Goal: Check status: Check status

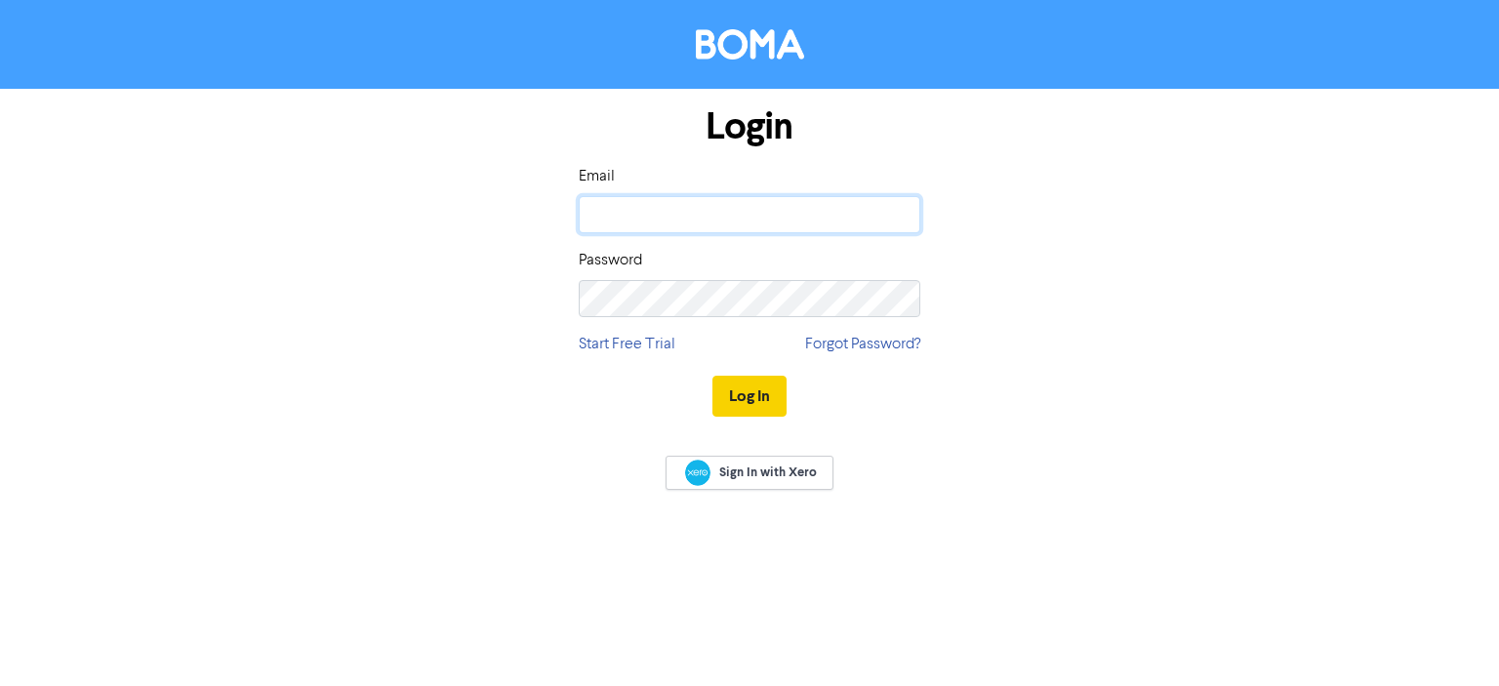
type input "[MEDICAL_DATA][EMAIL_ADDRESS][DOMAIN_NAME]"
click at [744, 389] on button "Log In" at bounding box center [749, 396] width 74 height 41
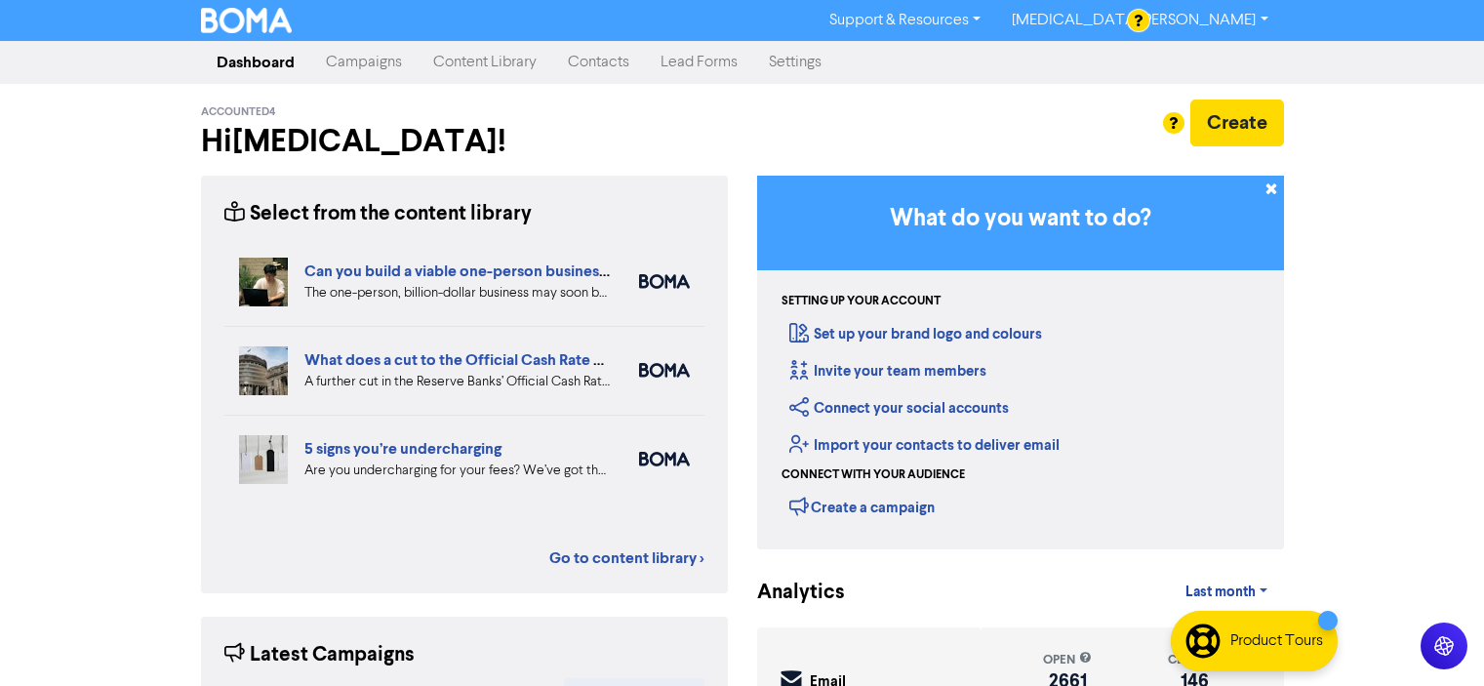
click at [365, 64] on link "Campaigns" at bounding box center [363, 62] width 107 height 39
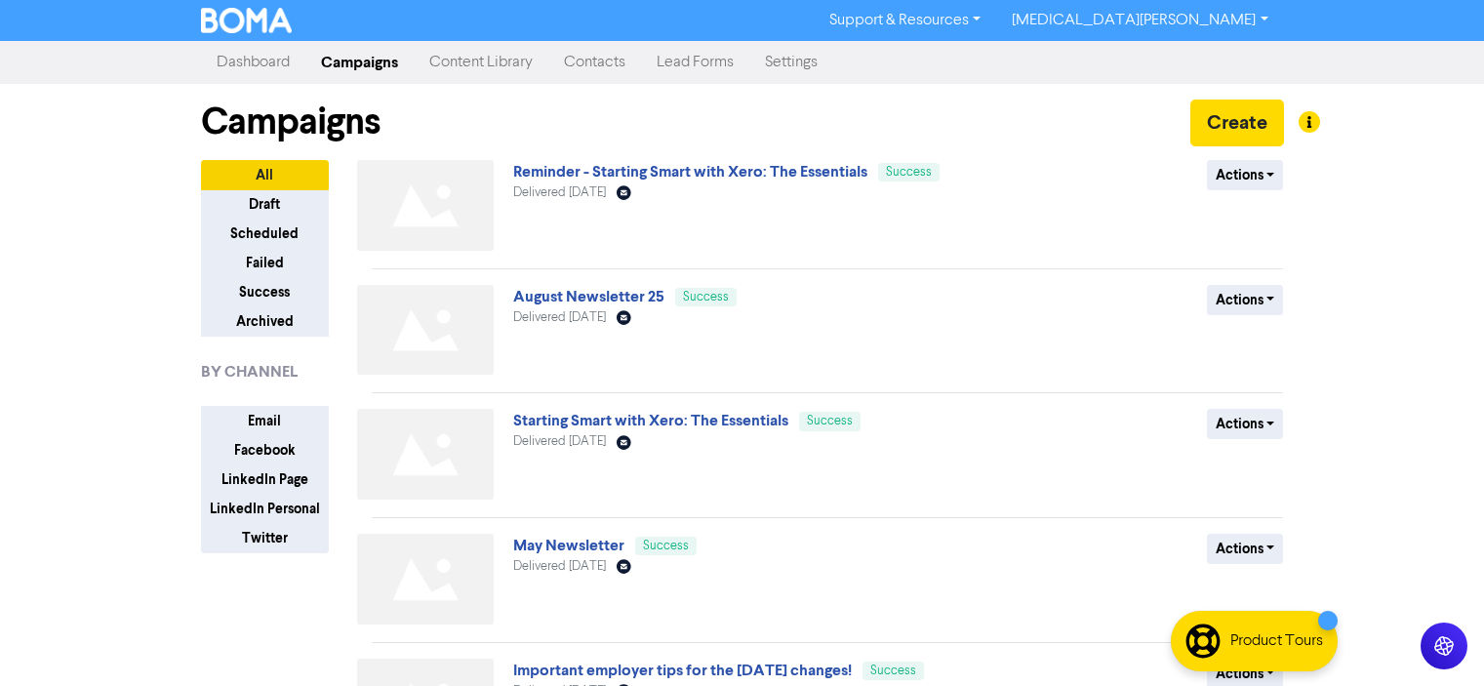
click at [578, 297] on link "August Newsletter 25" at bounding box center [588, 297] width 151 height 20
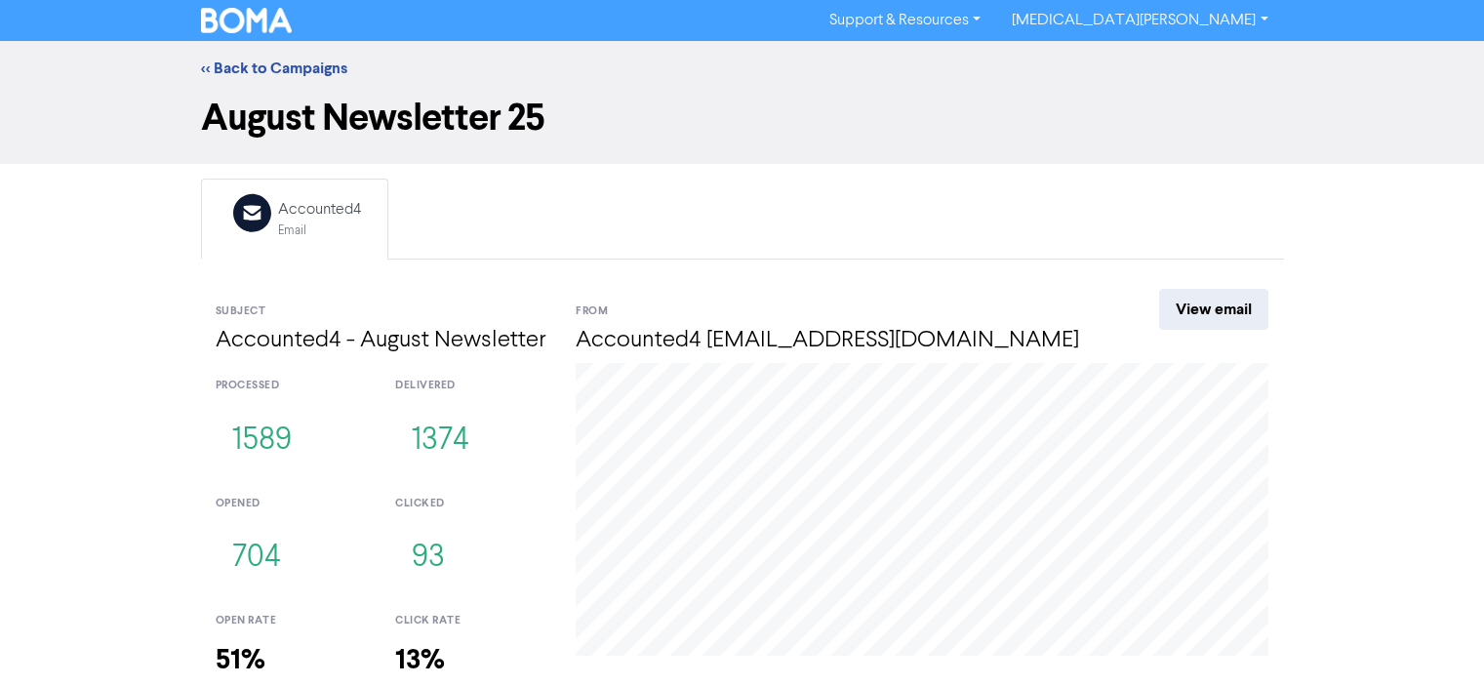
scroll to position [119, 0]
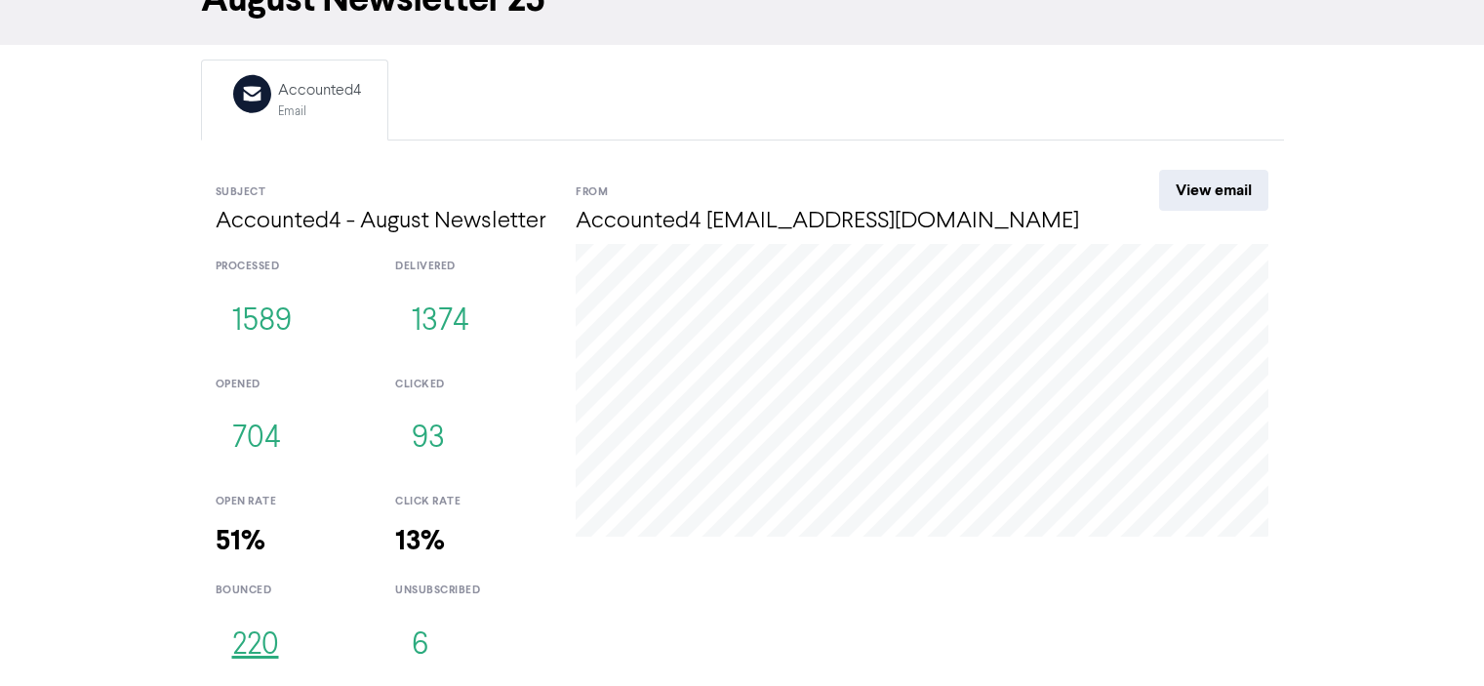
click at [247, 644] on button "220" at bounding box center [256, 646] width 80 height 64
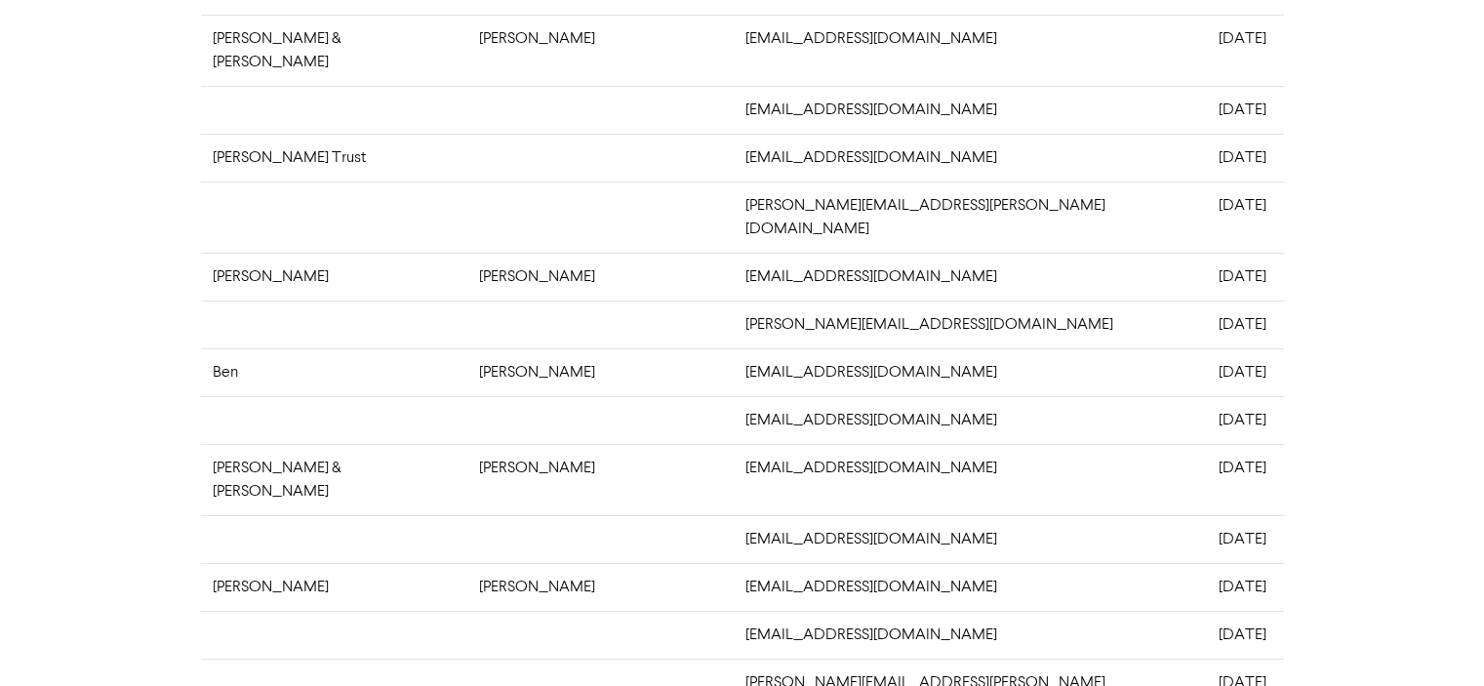
scroll to position [586, 0]
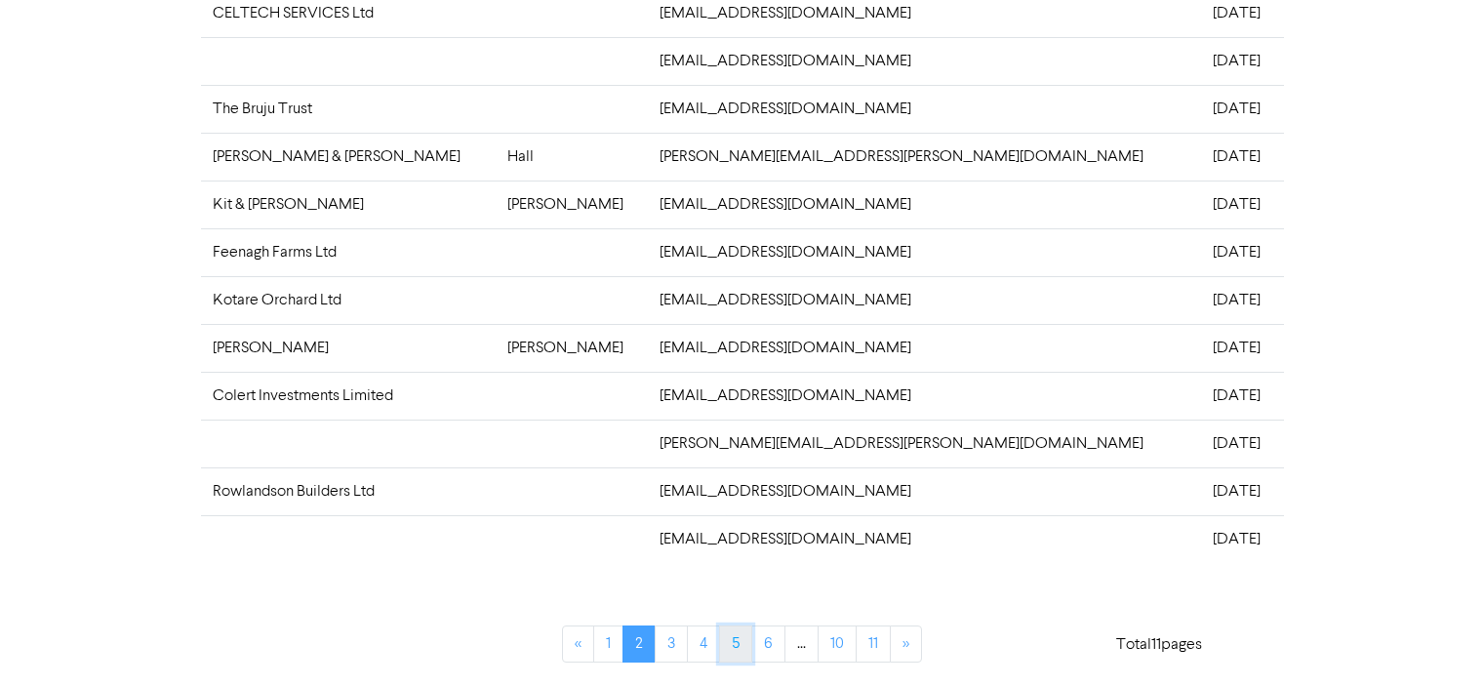
click at [732, 646] on link "5" at bounding box center [735, 644] width 33 height 37
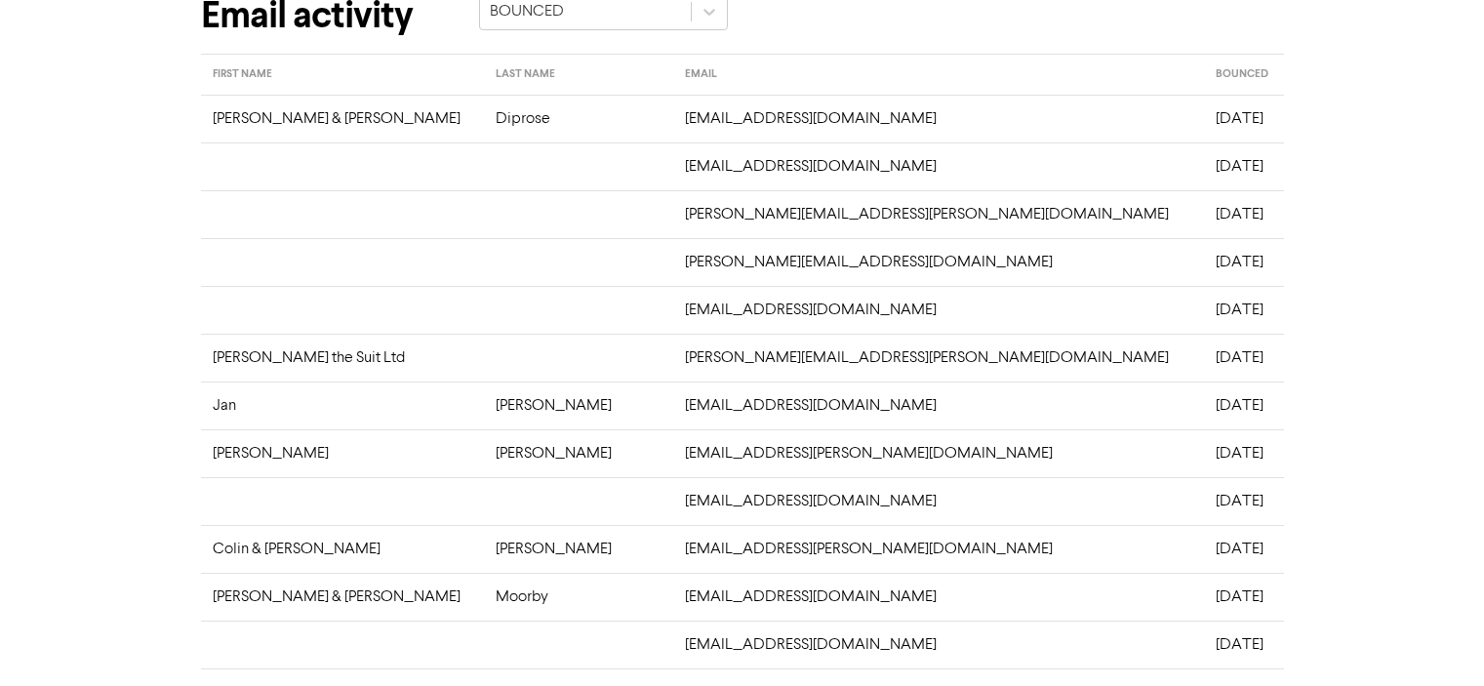
scroll to position [0, 0]
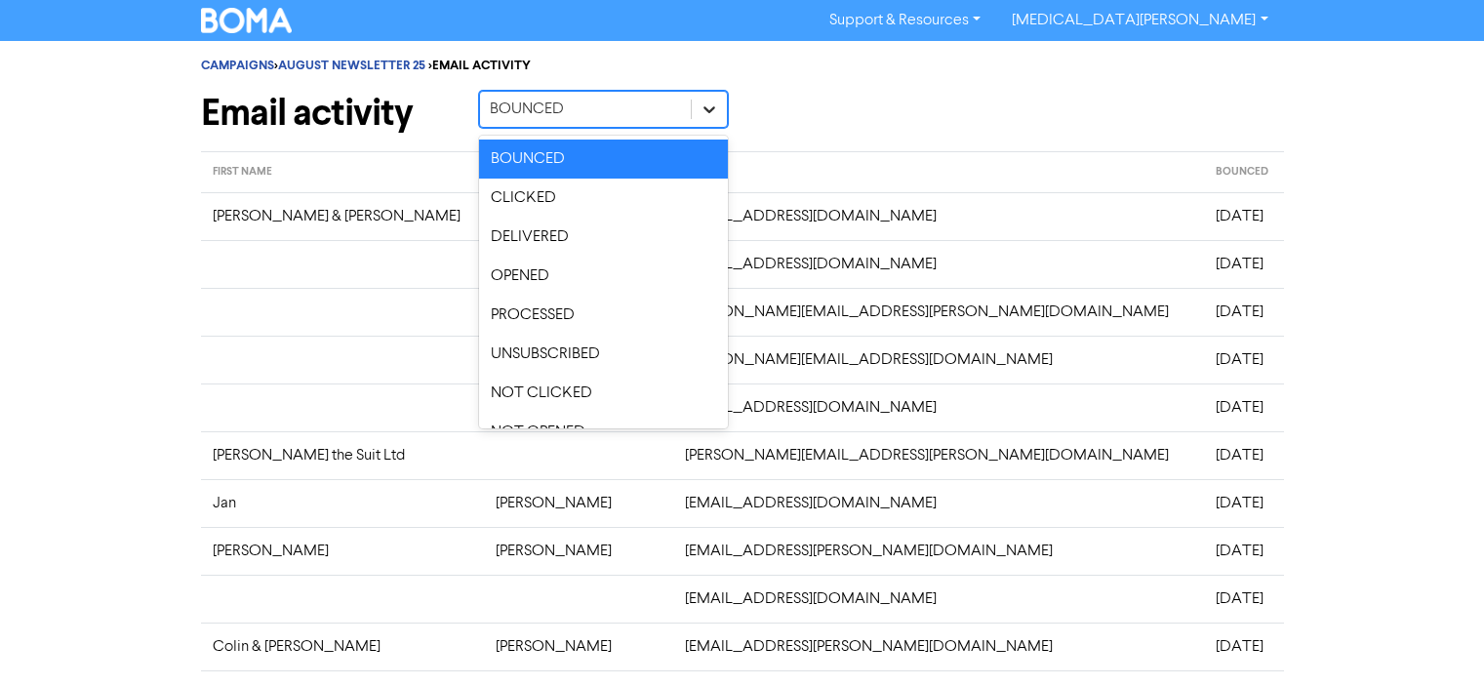
click at [709, 105] on icon at bounding box center [710, 110] width 20 height 20
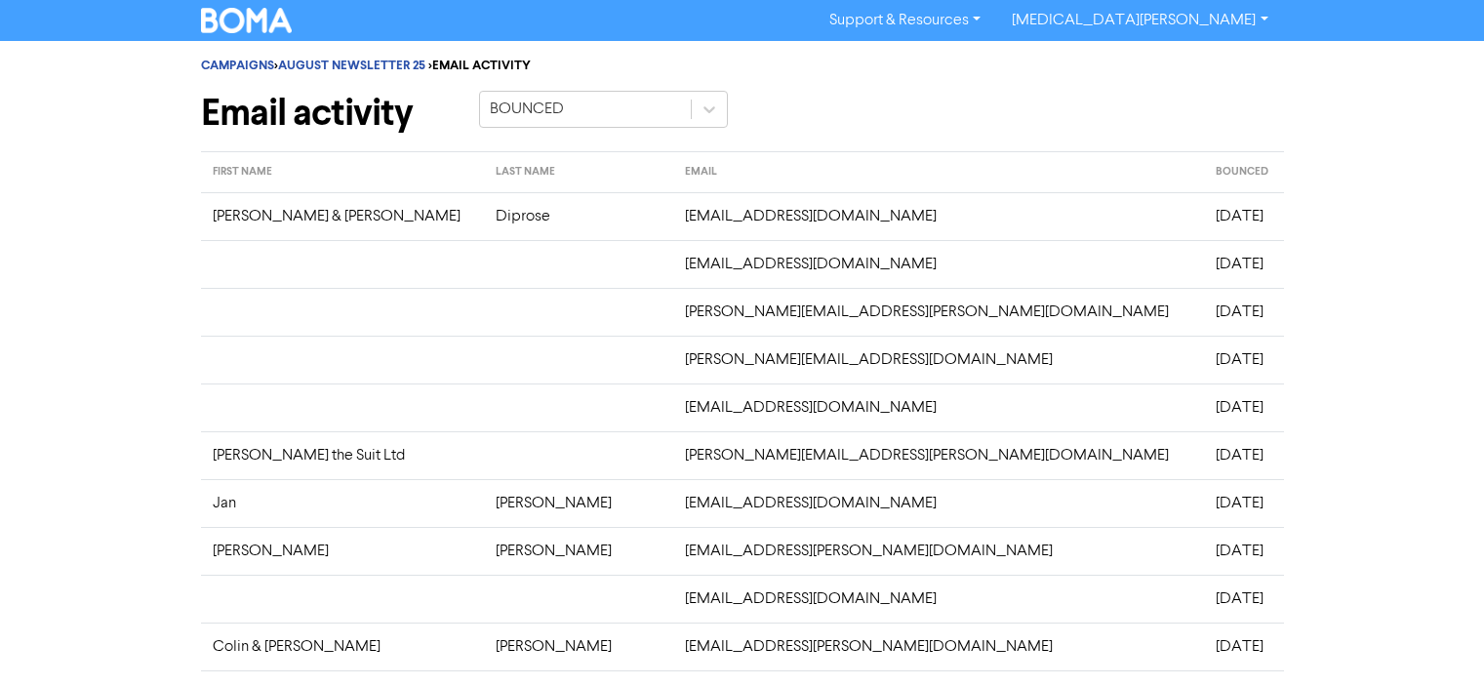
click at [820, 87] on div "CAMPAIGNS > AUGUST NEWSLETTER 25 > EMAIL ACTIVITY Email activity BOUNCED" at bounding box center [742, 96] width 1083 height 110
click at [230, 66] on link "CAMPAIGNS" at bounding box center [237, 66] width 73 height 16
